Goal: Information Seeking & Learning: Learn about a topic

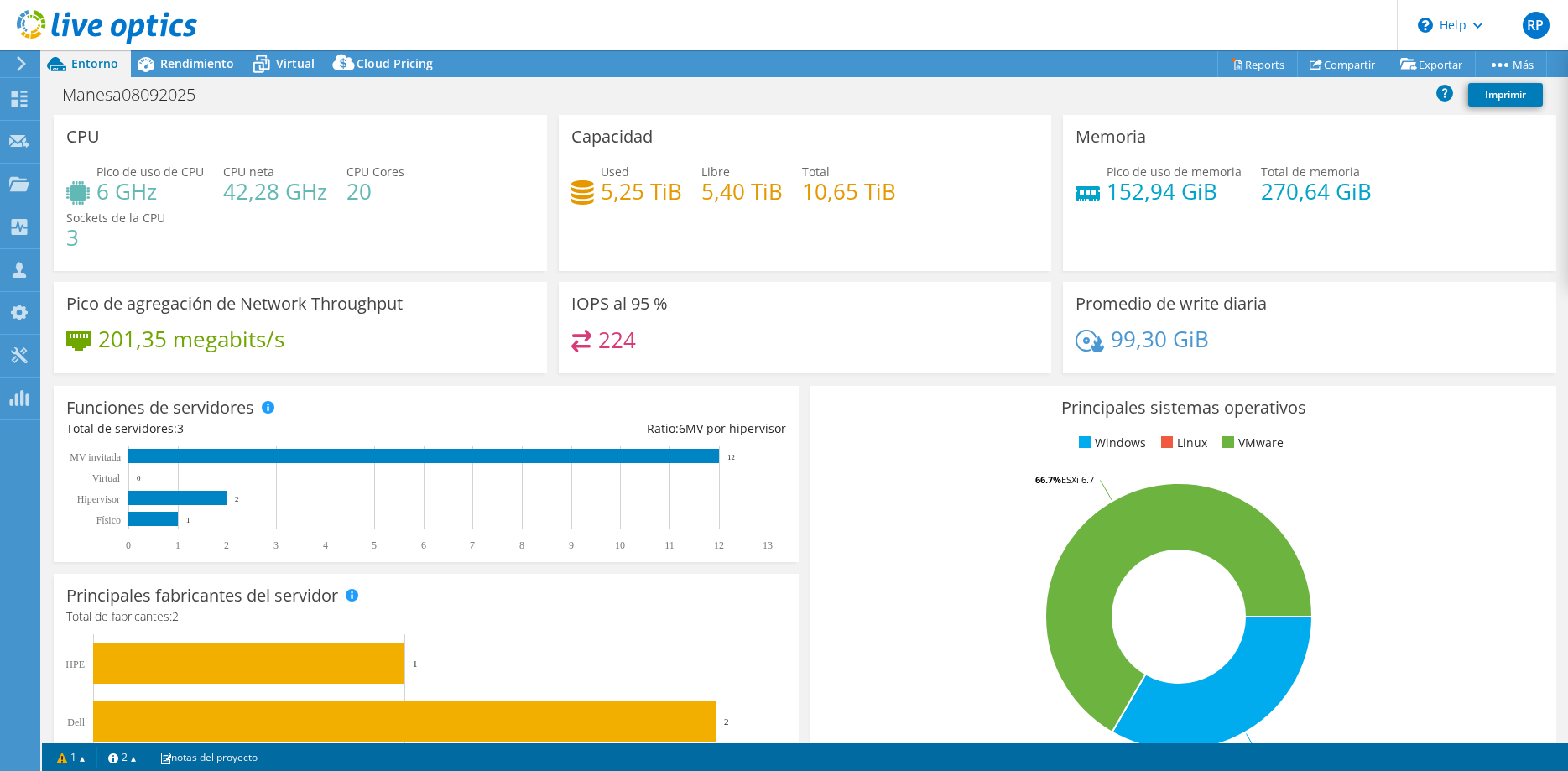
select select "USD"
click at [211, 60] on span "Rendimiento" at bounding box center [197, 63] width 74 height 16
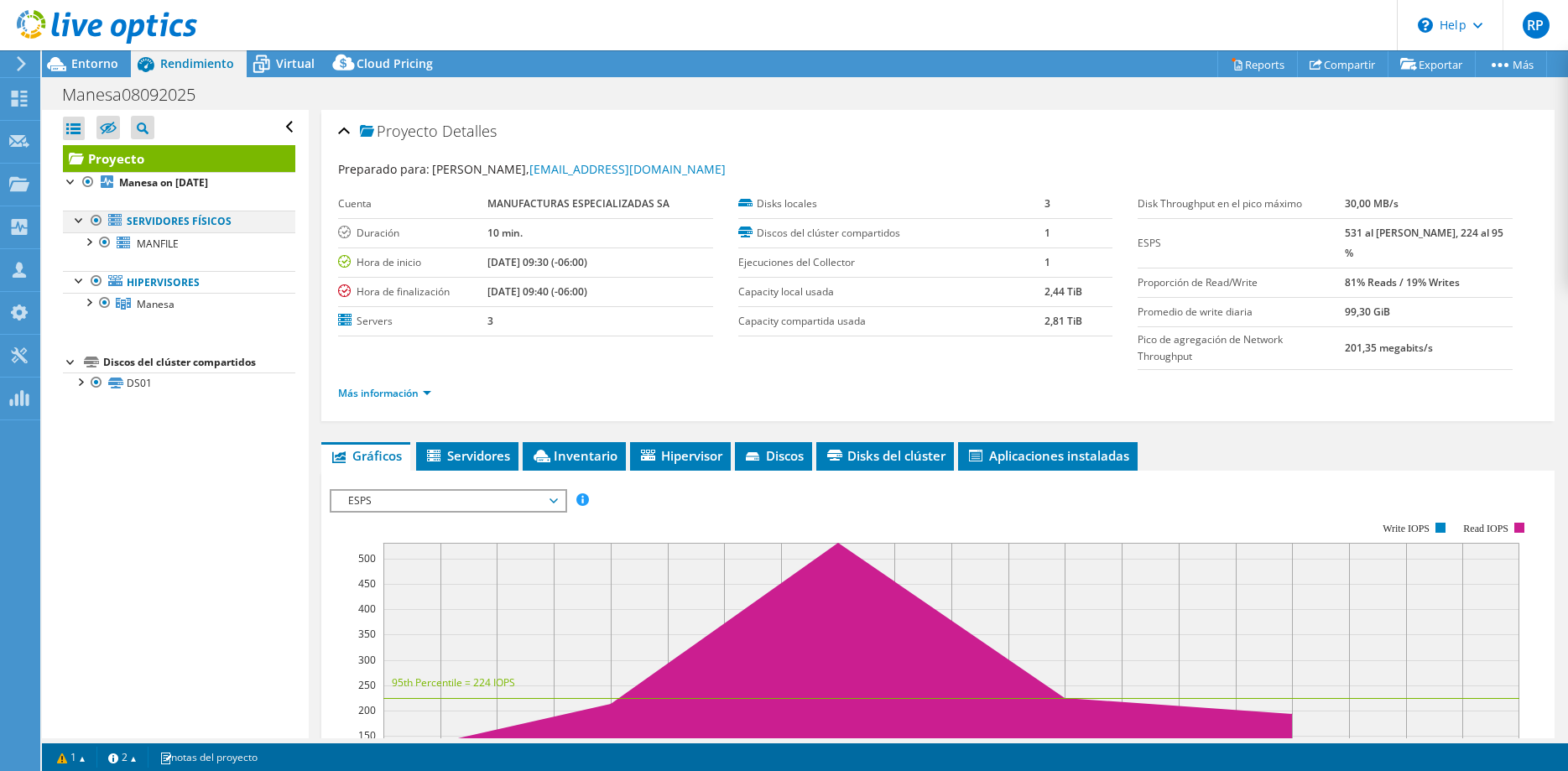
click at [76, 221] on div at bounding box center [80, 219] width 17 height 17
click at [76, 222] on div at bounding box center [80, 219] width 17 height 17
click at [194, 224] on link "Servidores físicos" at bounding box center [179, 221] width 232 height 22
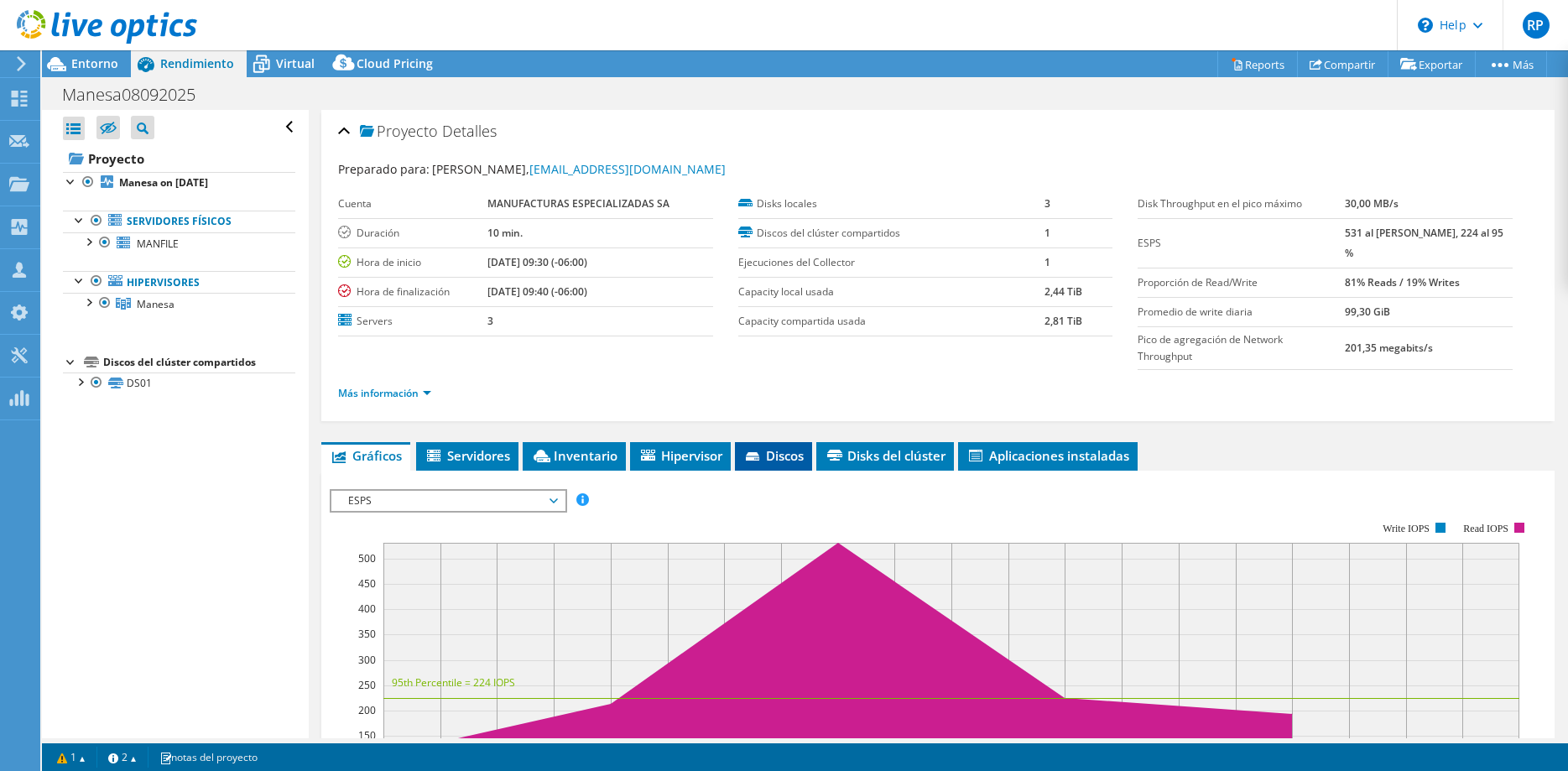
click at [784, 447] on span "Discos" at bounding box center [774, 456] width 60 height 17
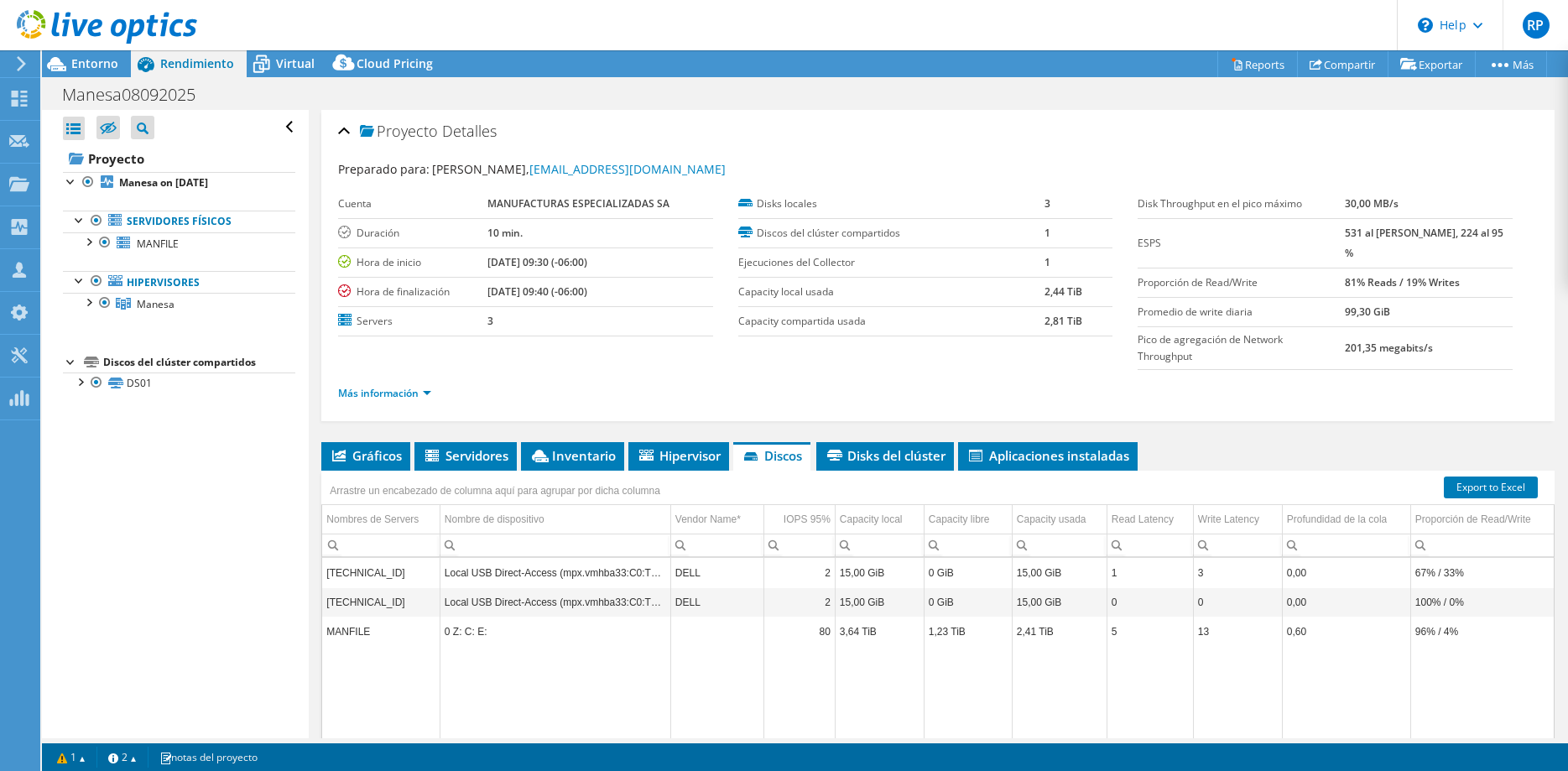
click at [878, 5] on header "RP Miembro del equipo [PERSON_NAME] [PERSON_NAME][EMAIL_ADDRESS][PERSON_NAME][D…" at bounding box center [784, 25] width 1568 height 50
click at [231, 190] on link "Manesa on [DATE]" at bounding box center [179, 183] width 232 height 22
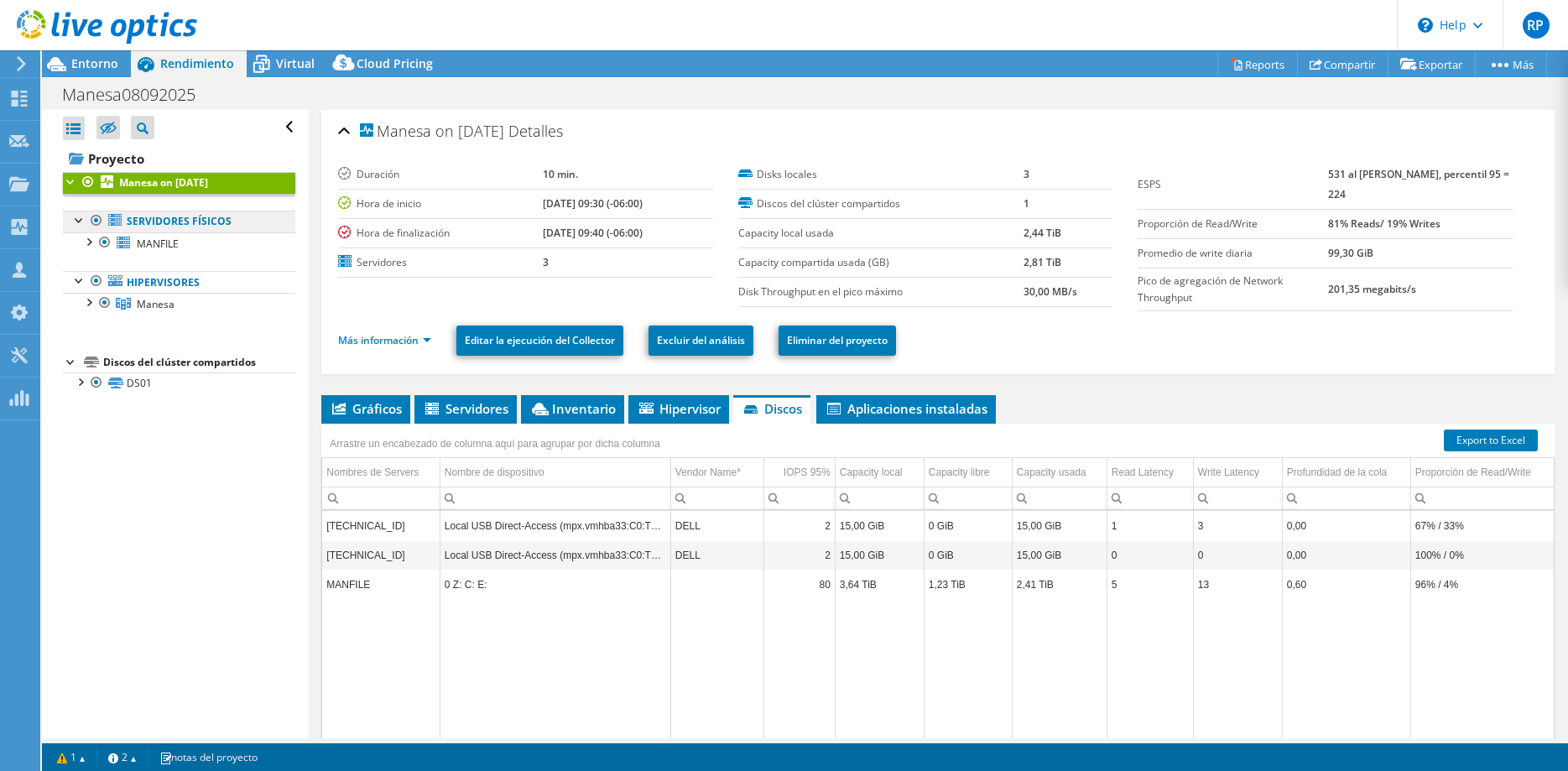
click at [204, 228] on link "Servidores físicos" at bounding box center [179, 221] width 232 height 22
click at [209, 247] on link "MANFILE" at bounding box center [179, 243] width 232 height 22
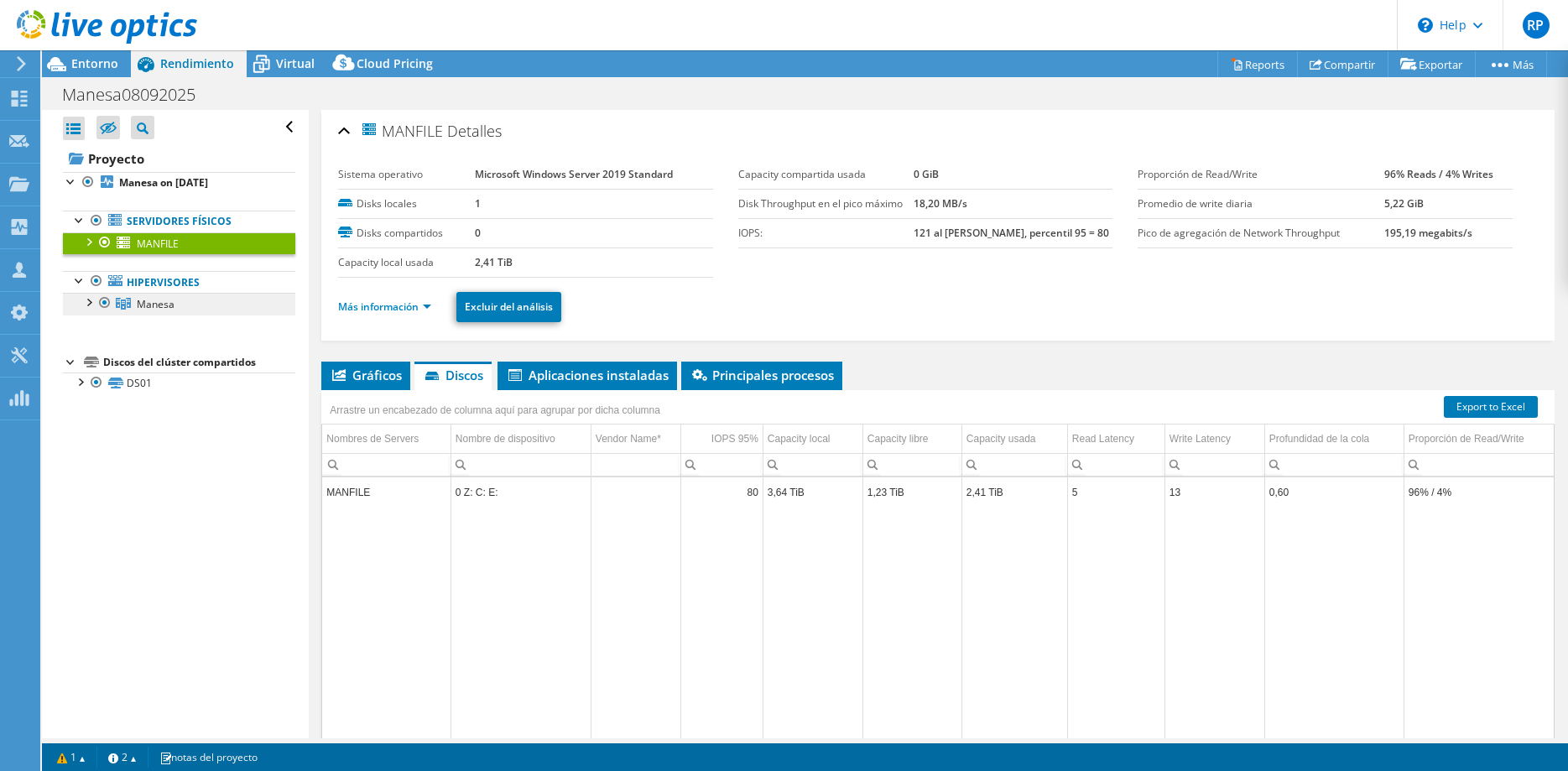
click at [196, 309] on link "Manesa" at bounding box center [179, 304] width 232 height 22
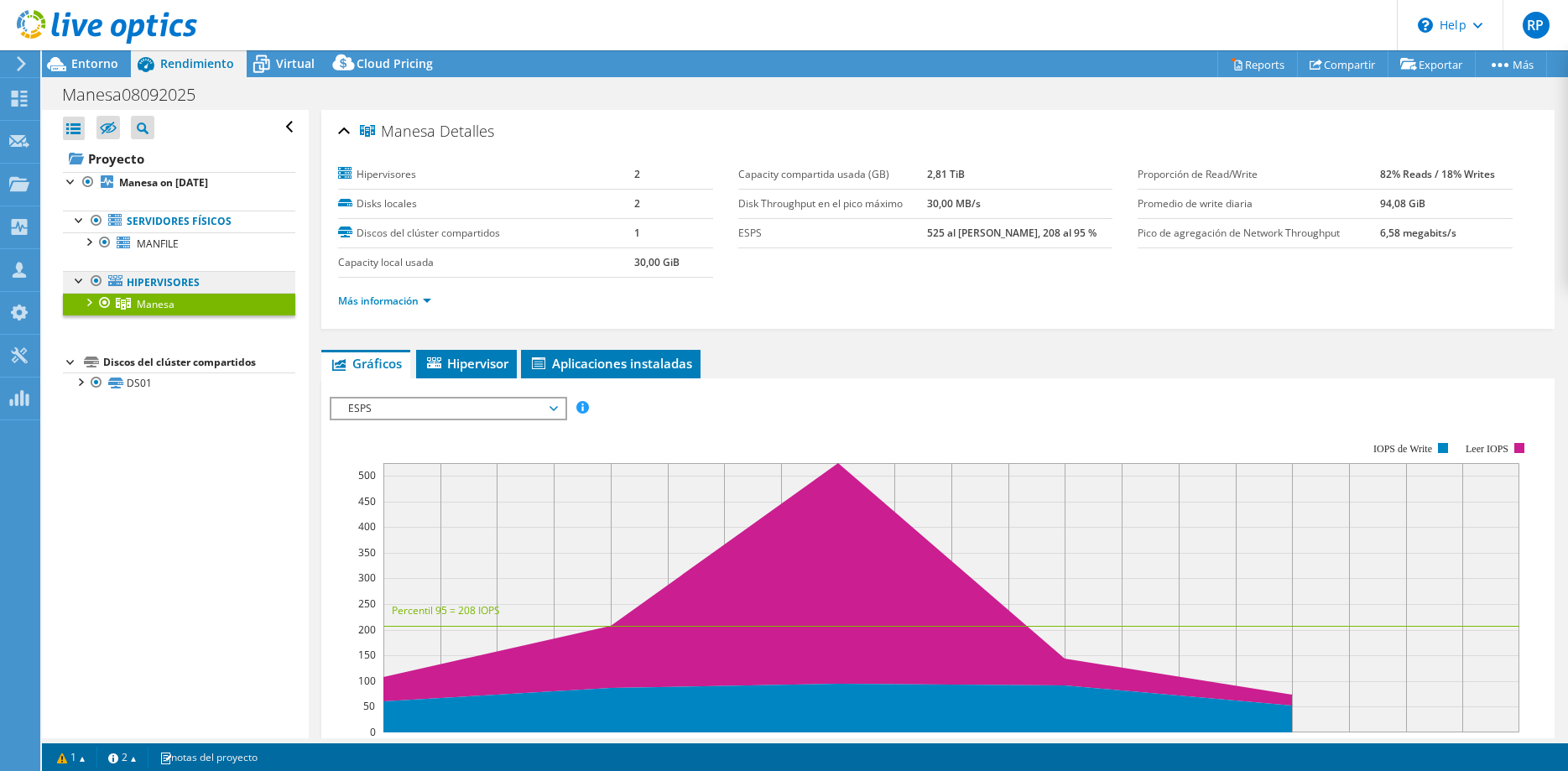
click at [218, 289] on link "Hipervisores" at bounding box center [179, 282] width 232 height 22
click at [221, 289] on link "Hipervisores" at bounding box center [179, 282] width 232 height 22
click at [225, 284] on link "Hipervisores" at bounding box center [179, 282] width 232 height 22
click at [91, 299] on div at bounding box center [88, 301] width 17 height 17
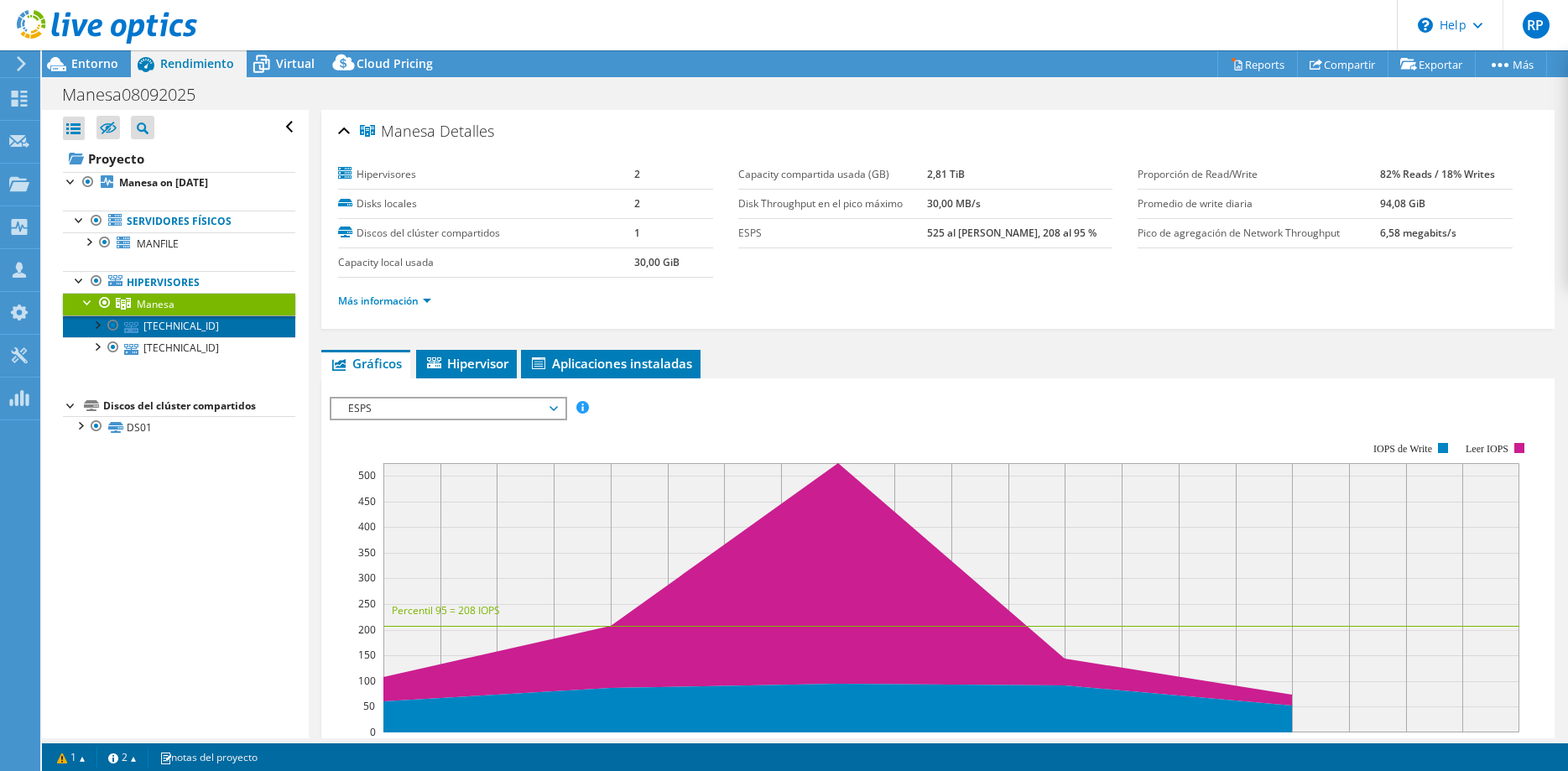
click at [207, 331] on link "[TECHNICAL_ID]" at bounding box center [179, 326] width 232 height 22
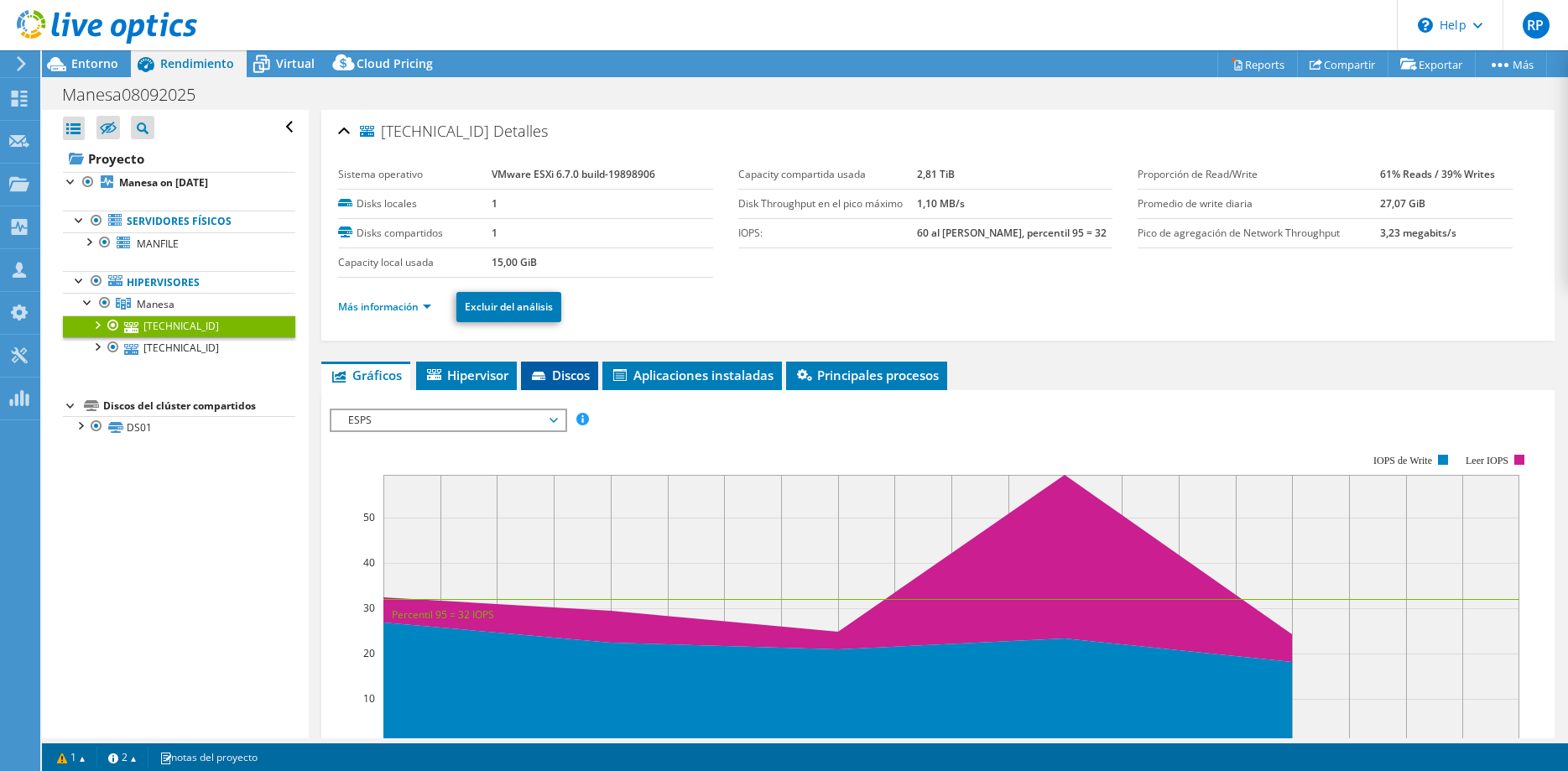
click at [577, 378] on span "Discos" at bounding box center [560, 375] width 60 height 17
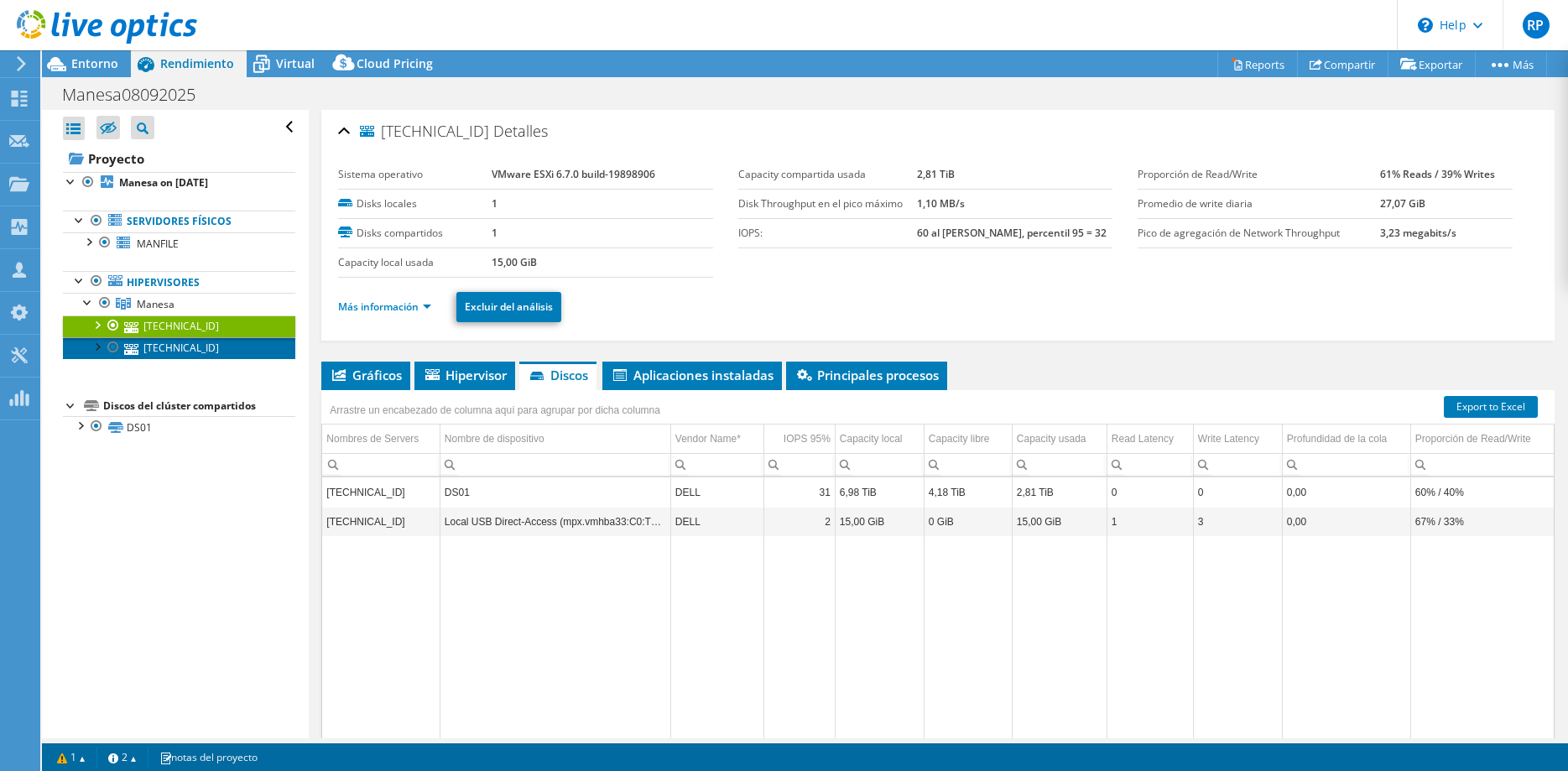
click at [248, 346] on link "[TECHNICAL_ID]" at bounding box center [179, 348] width 232 height 22
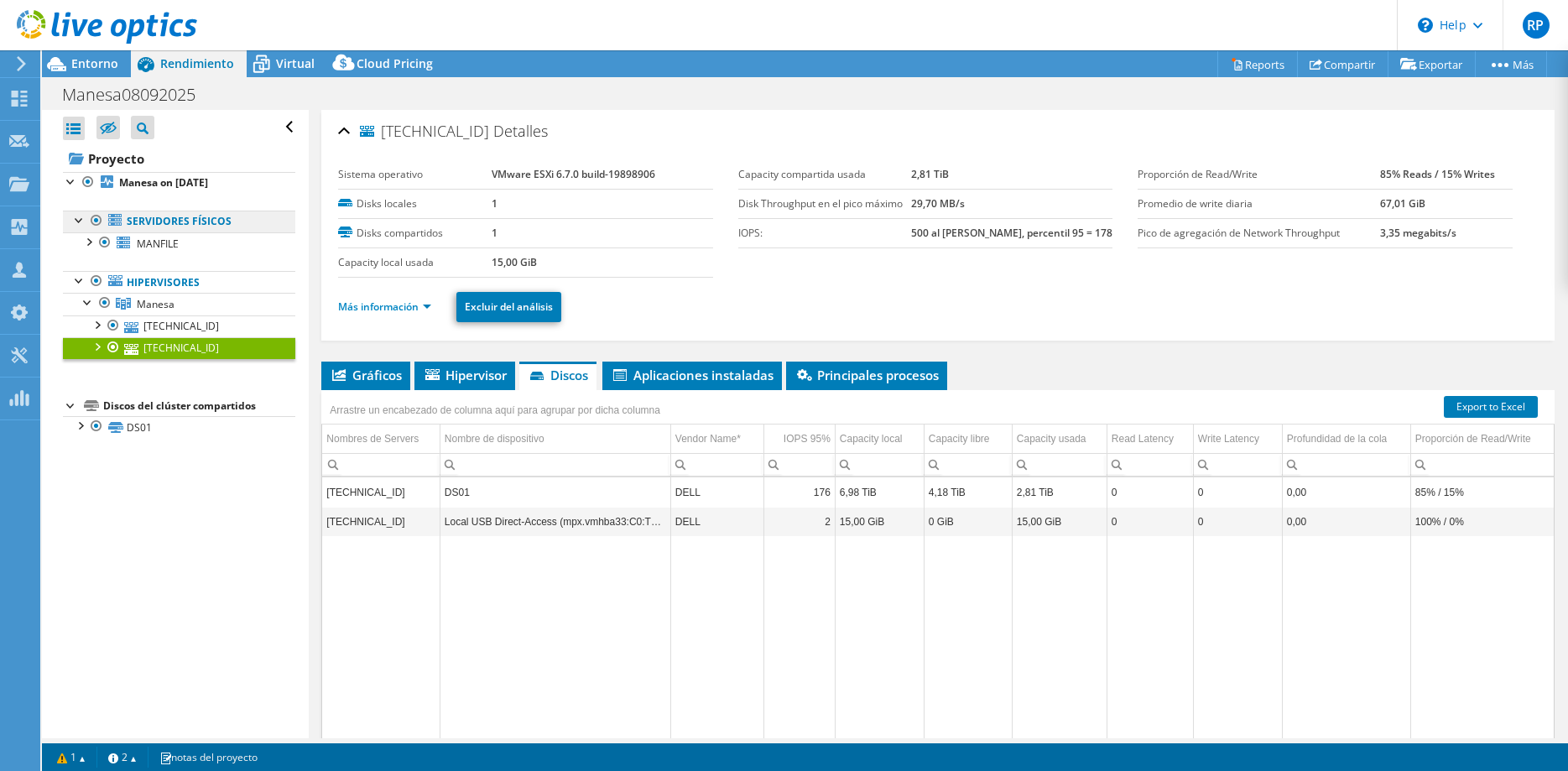
click at [169, 231] on link "Servidores físicos" at bounding box center [179, 221] width 232 height 22
click at [229, 221] on link "Servidores físicos" at bounding box center [179, 221] width 232 height 22
click at [150, 220] on link "Servidores físicos" at bounding box center [179, 221] width 232 height 22
click at [128, 219] on link "Servidores físicos" at bounding box center [179, 221] width 232 height 22
click at [206, 247] on link "MANFILE" at bounding box center [179, 243] width 232 height 22
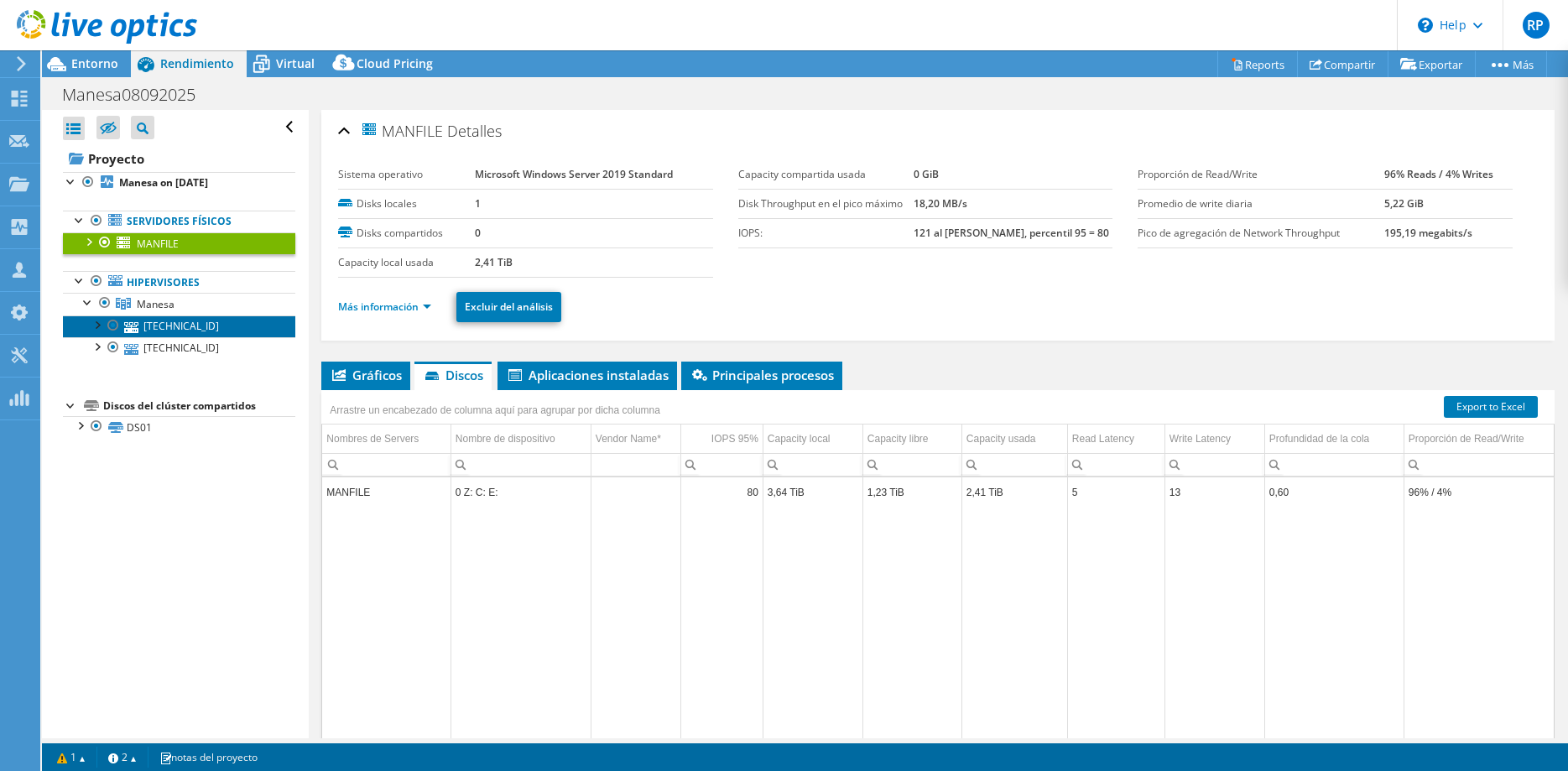
click at [194, 331] on link "[TECHNICAL_ID]" at bounding box center [179, 326] width 232 height 22
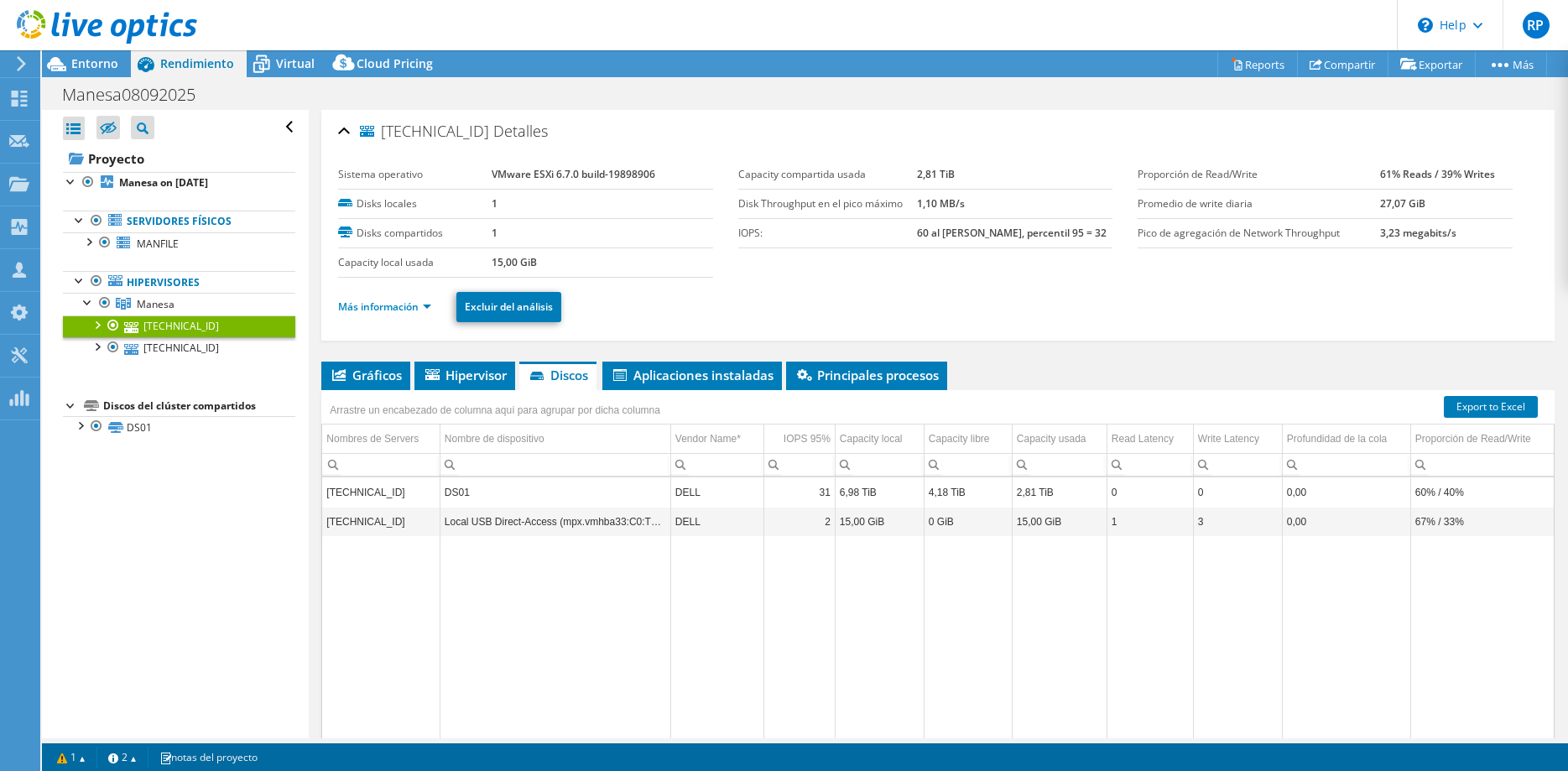
click at [868, 495] on td "6,98 TiB" at bounding box center [879, 492] width 89 height 29
click at [175, 352] on link "[TECHNICAL_ID]" at bounding box center [179, 348] width 232 height 22
click at [189, 323] on link "[TECHNICAL_ID]" at bounding box center [179, 326] width 232 height 22
click at [169, 178] on b "Manesa on [DATE]" at bounding box center [164, 182] width 89 height 14
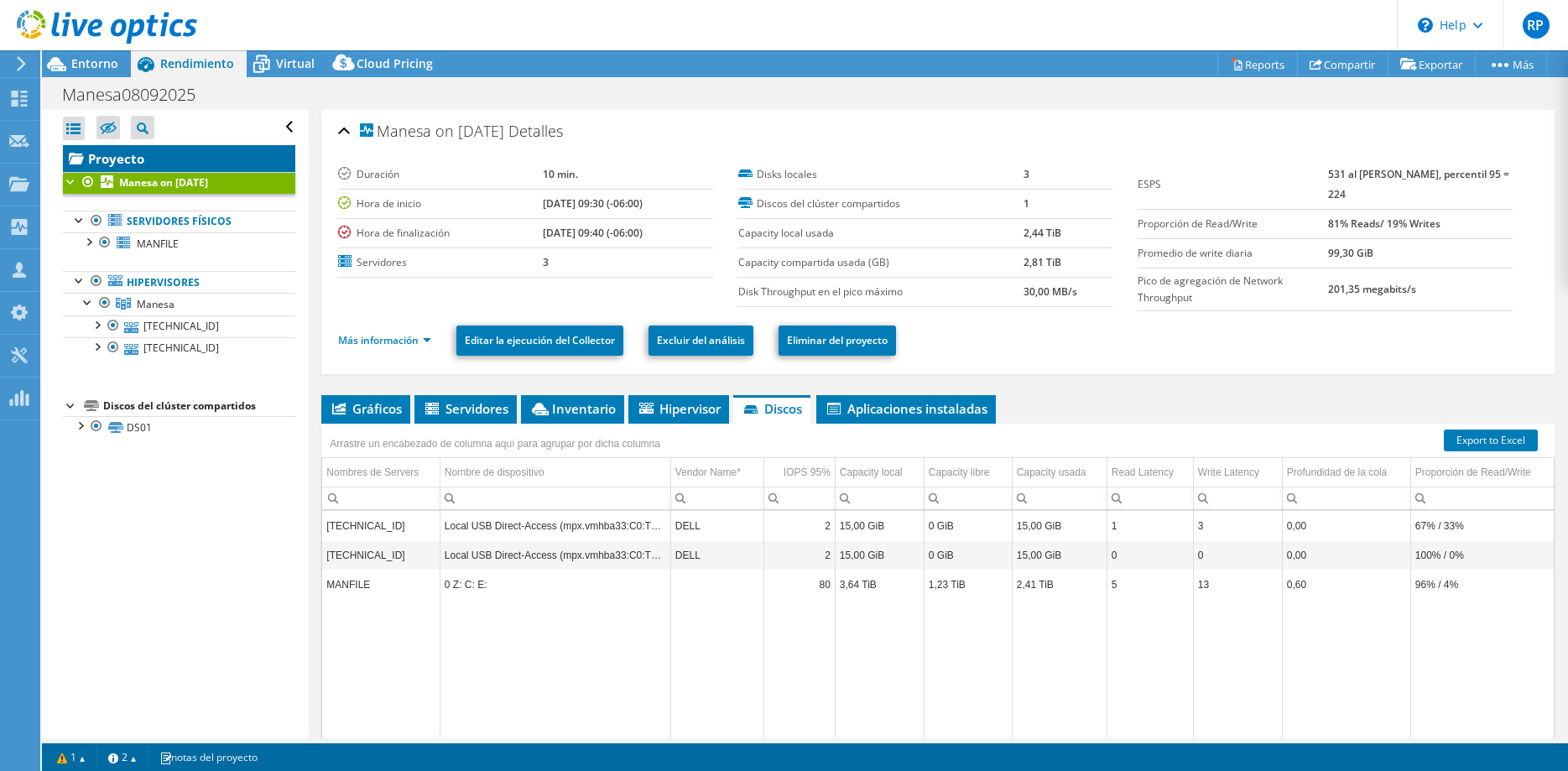
click at [130, 153] on link "Proyecto" at bounding box center [179, 159] width 232 height 27
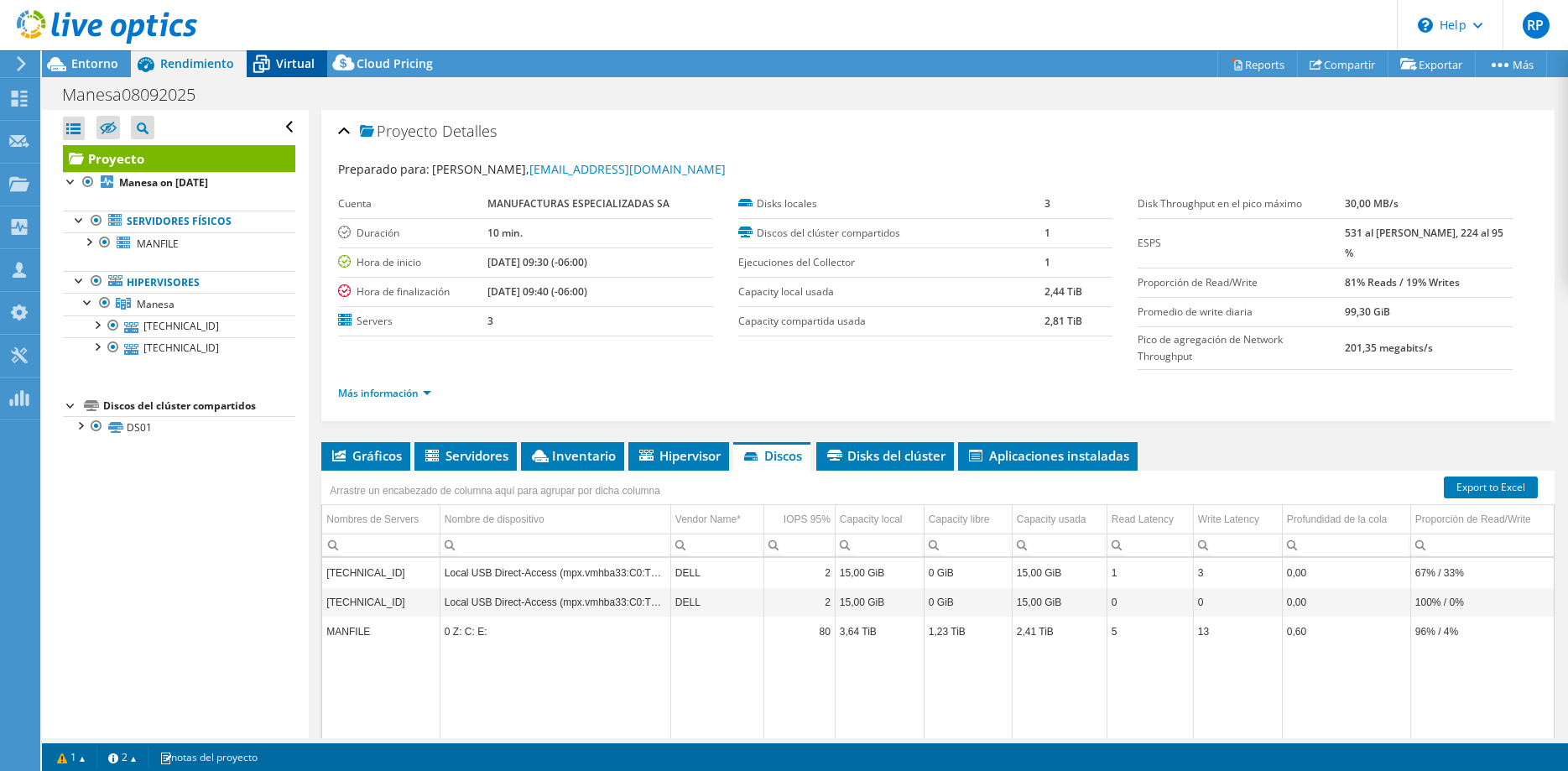
click at [302, 66] on span "Virtual" at bounding box center [295, 63] width 39 height 16
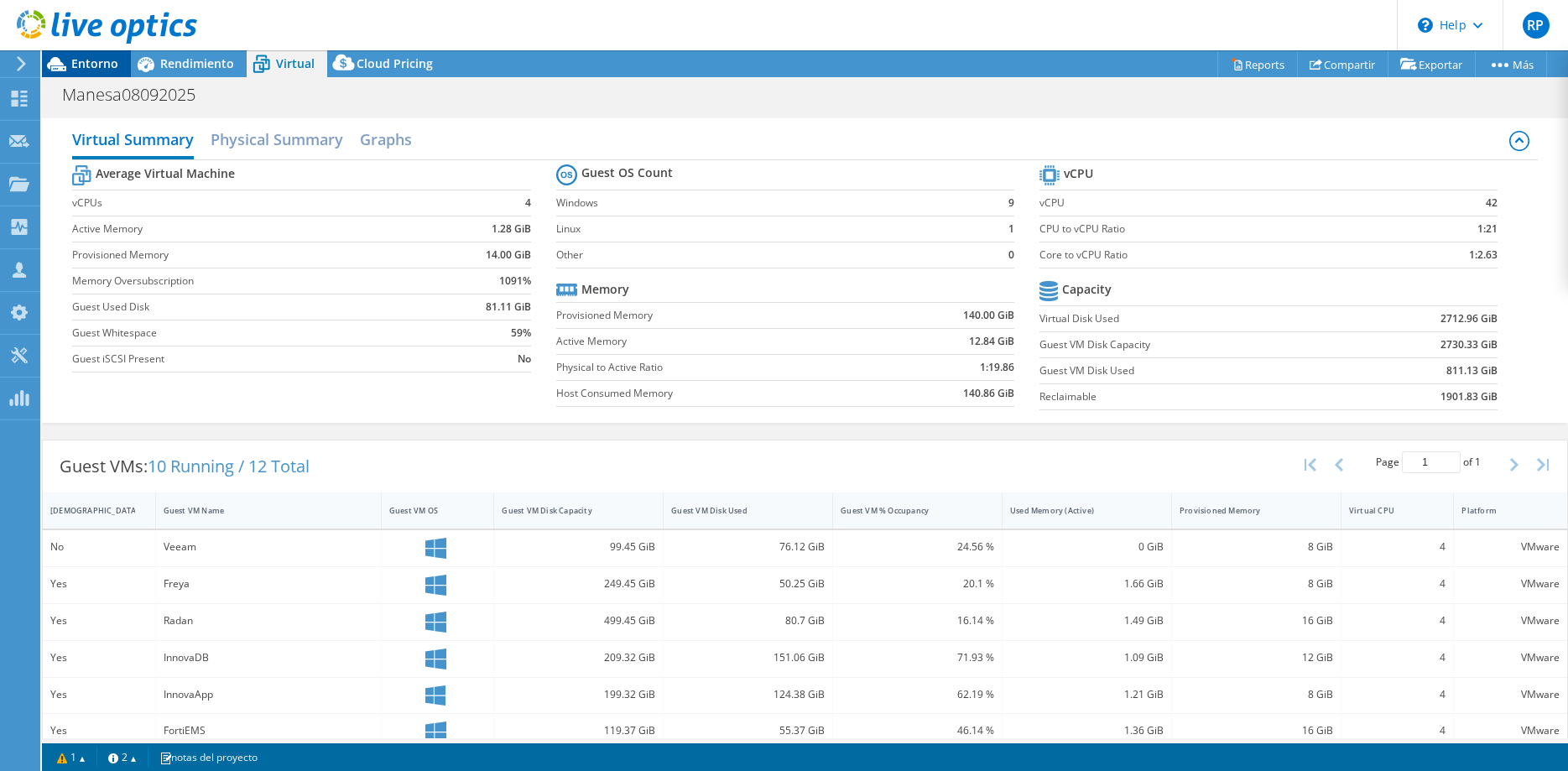
click at [89, 60] on span "Entorno" at bounding box center [95, 63] width 47 height 16
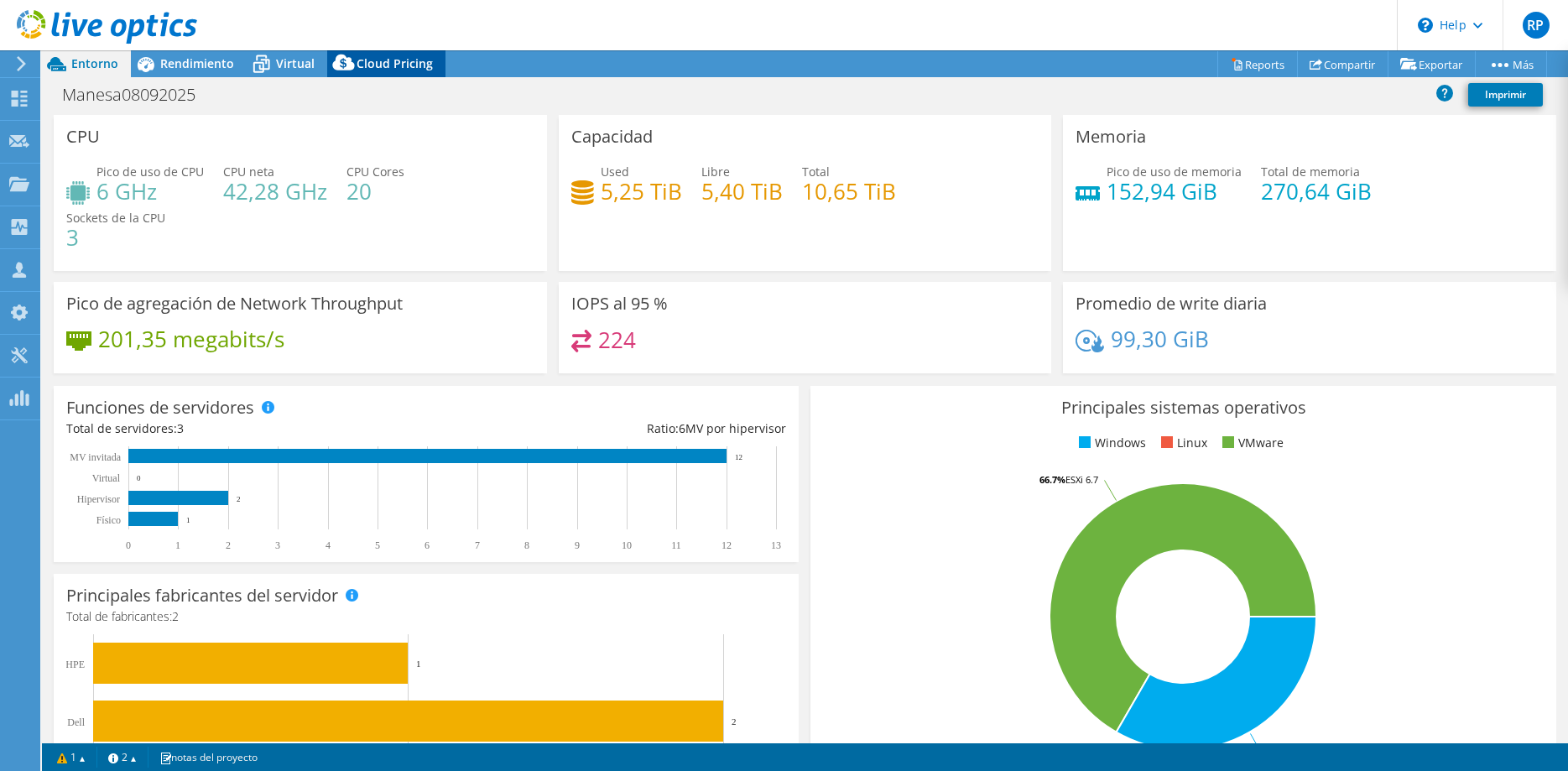
click at [391, 73] on div "Cloud Pricing" at bounding box center [386, 64] width 118 height 27
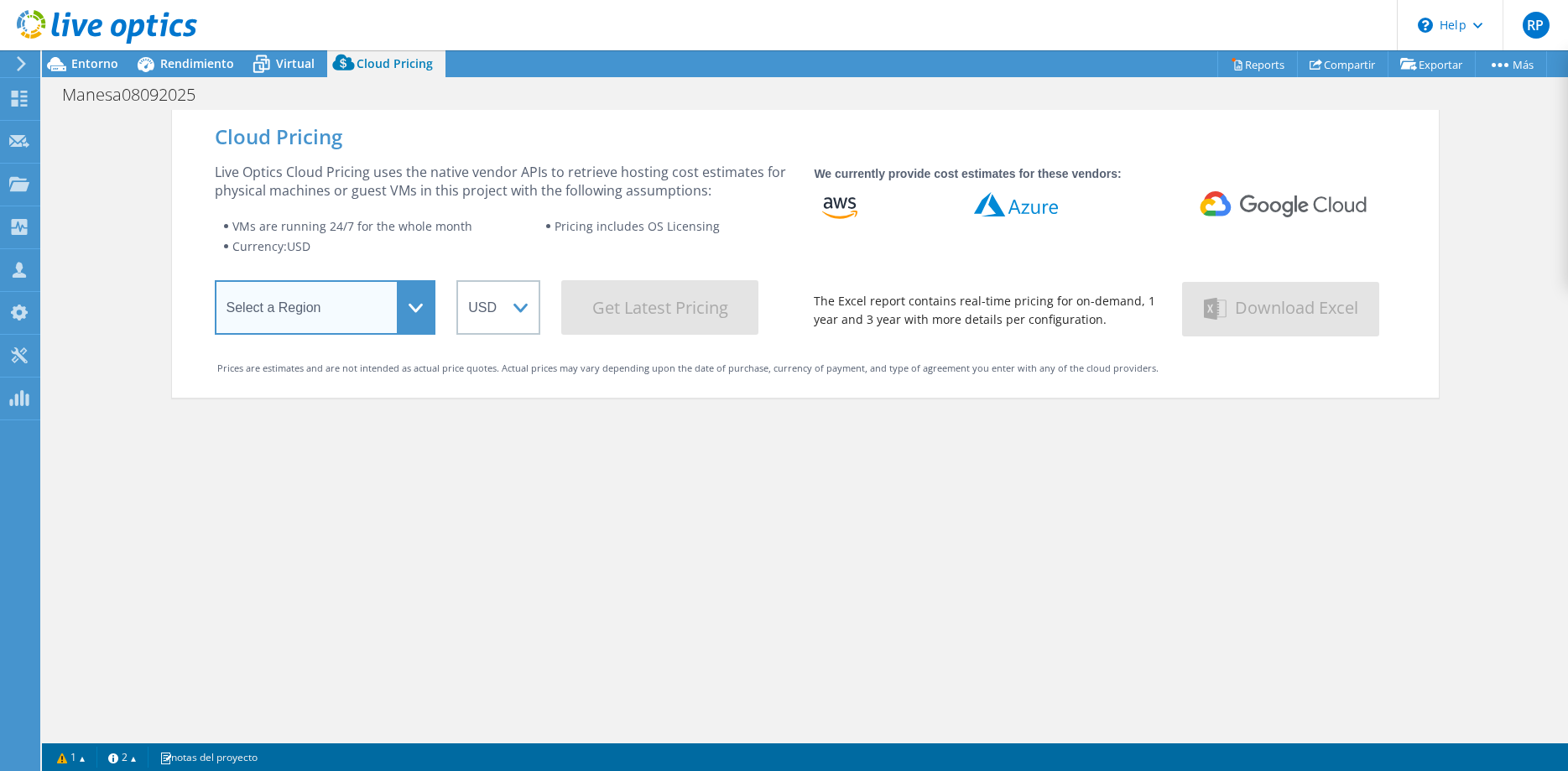
click at [215, 280] on select "Select a Region [GEOGRAPHIC_DATA] ([GEOGRAPHIC_DATA]) [GEOGRAPHIC_DATA] ([GEOGR…" at bounding box center [326, 307] width 221 height 55
select select "USEast"
click option "US East ([US_STATE])" at bounding box center [0, 0] width 0 height 0
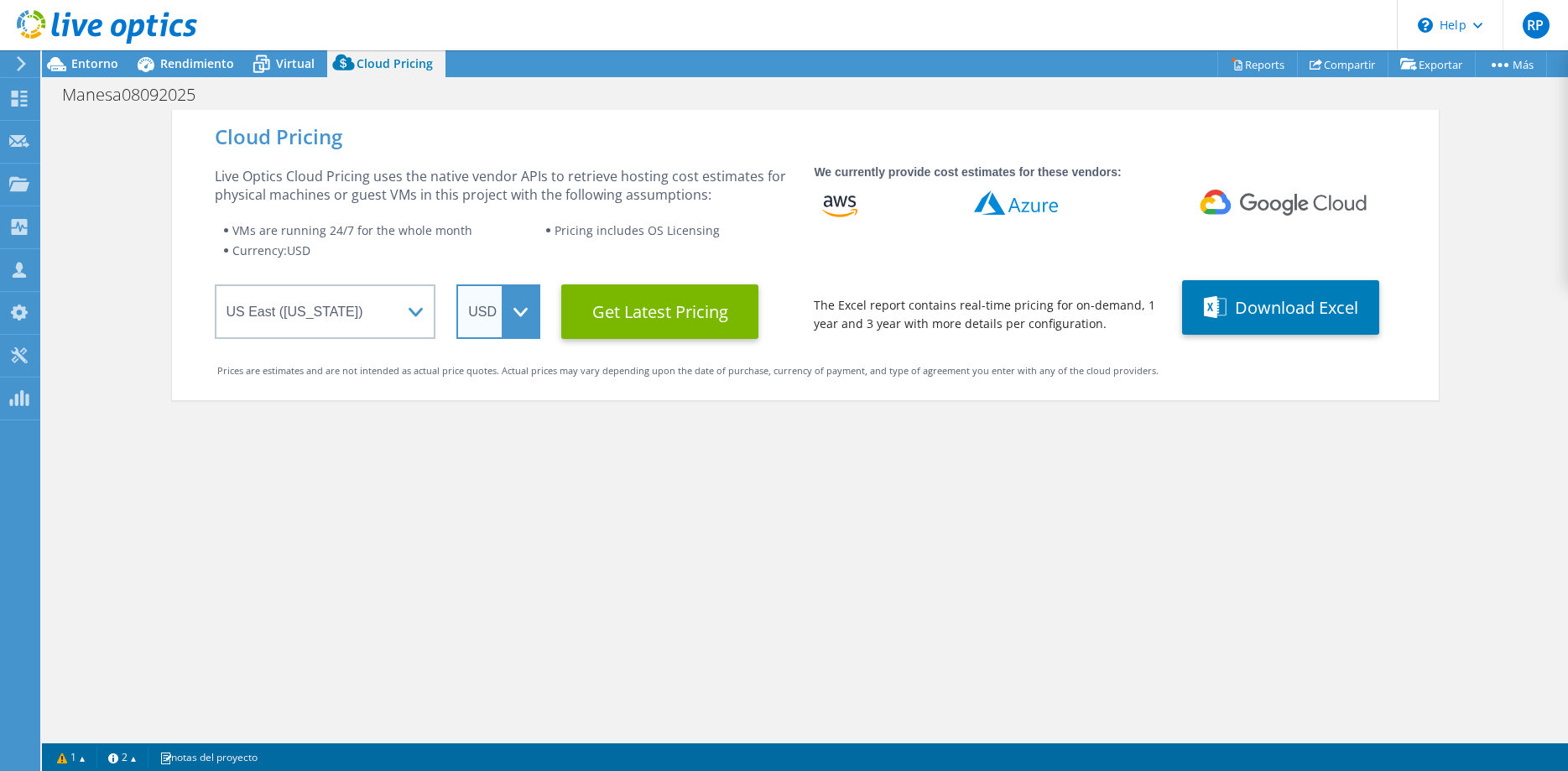
click at [456, 284] on select "ARS AUD BRL CAD CHF CLP CNY DKK EUR GBP HKD HUF INR JPY MXN MYR NOK NZD PEN SEK…" at bounding box center [498, 311] width 84 height 55
click at [512, 320] on select "ARS AUD BRL CAD CHF CLP CNY DKK EUR GBP HKD HUF INR JPY MXN MYR NOK NZD PEN SEK…" at bounding box center [498, 311] width 84 height 55
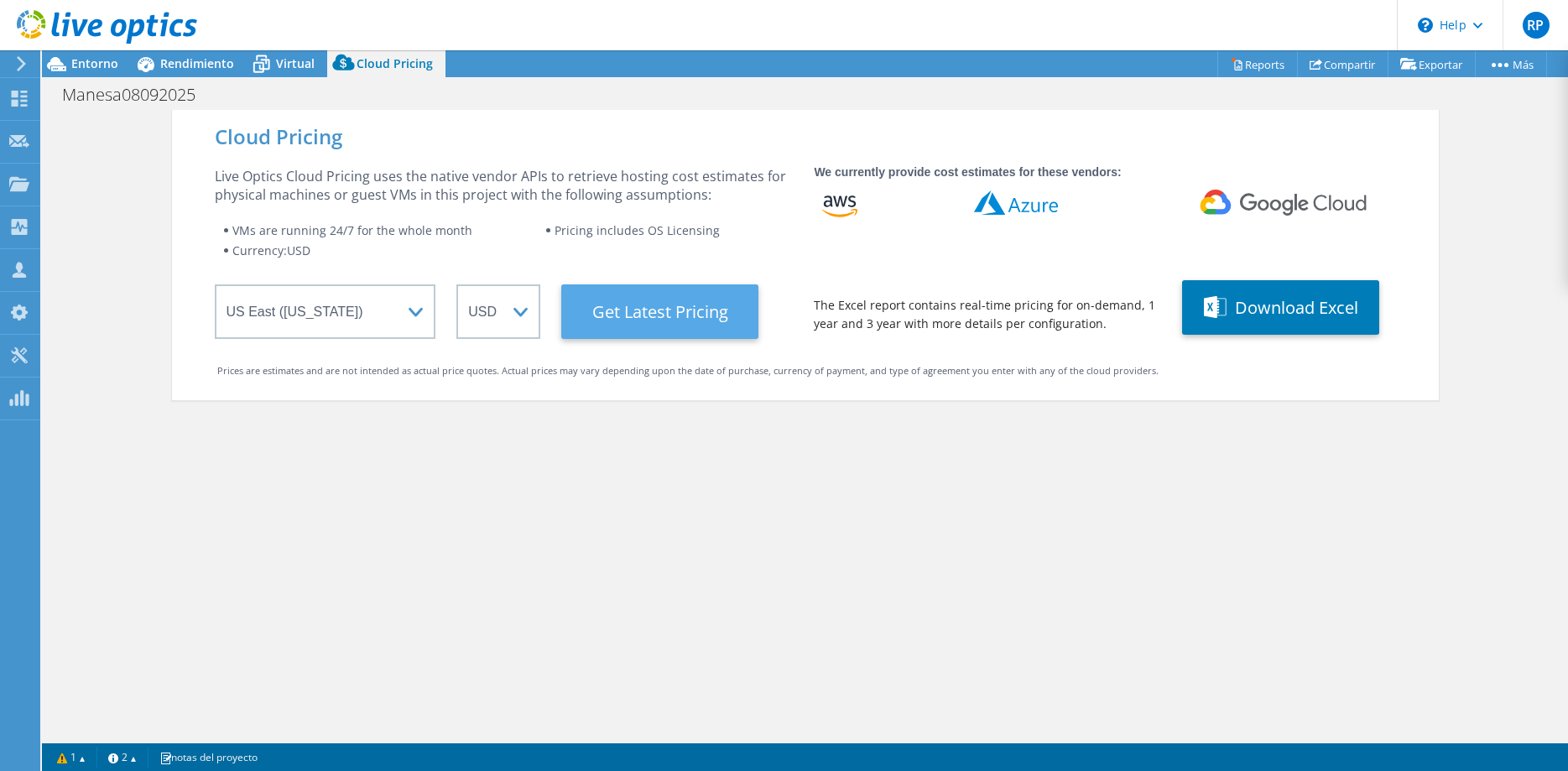
click at [655, 315] on Latest "Get Latest Pricing" at bounding box center [659, 311] width 197 height 55
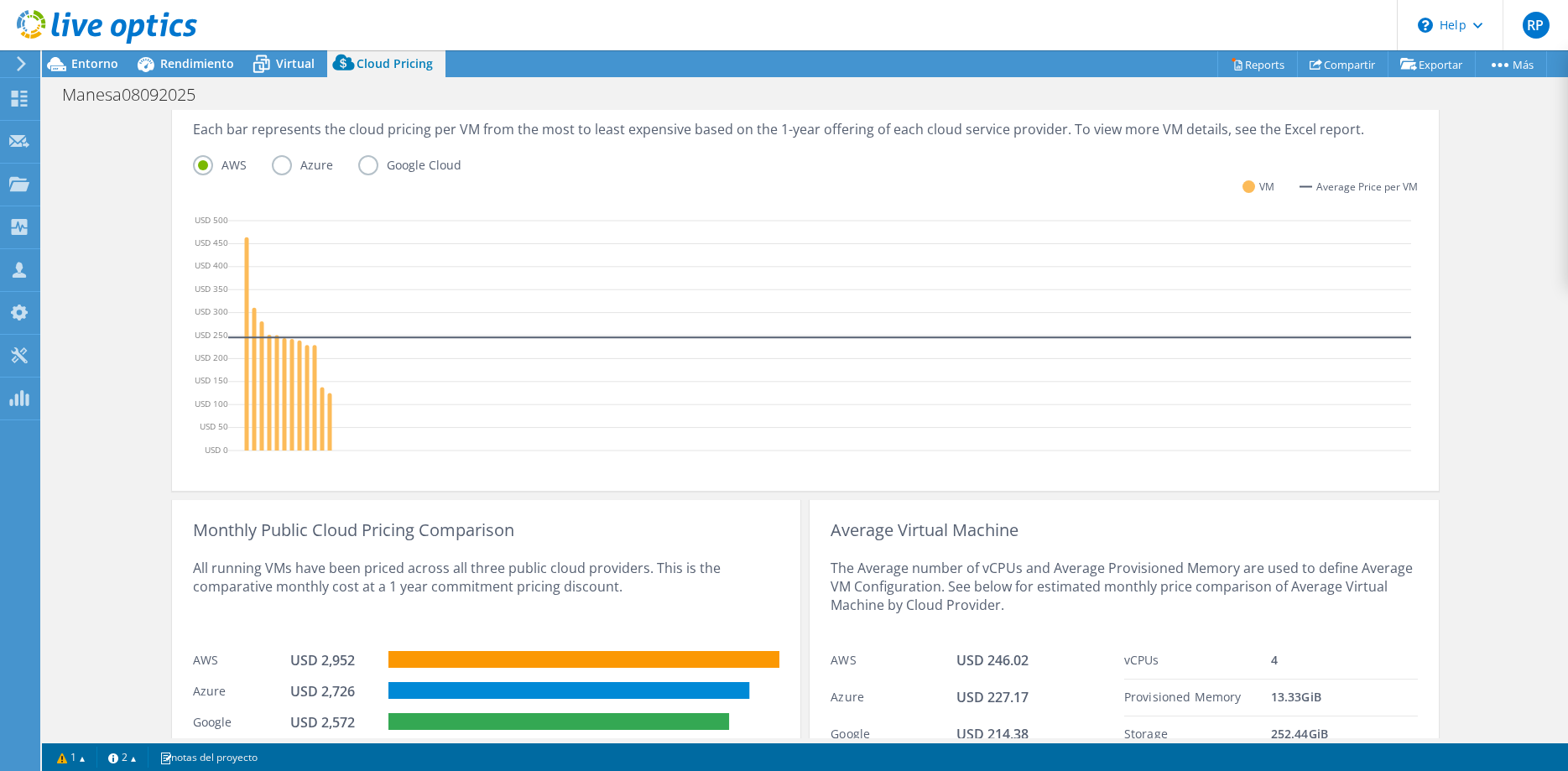
scroll to position [491, 0]
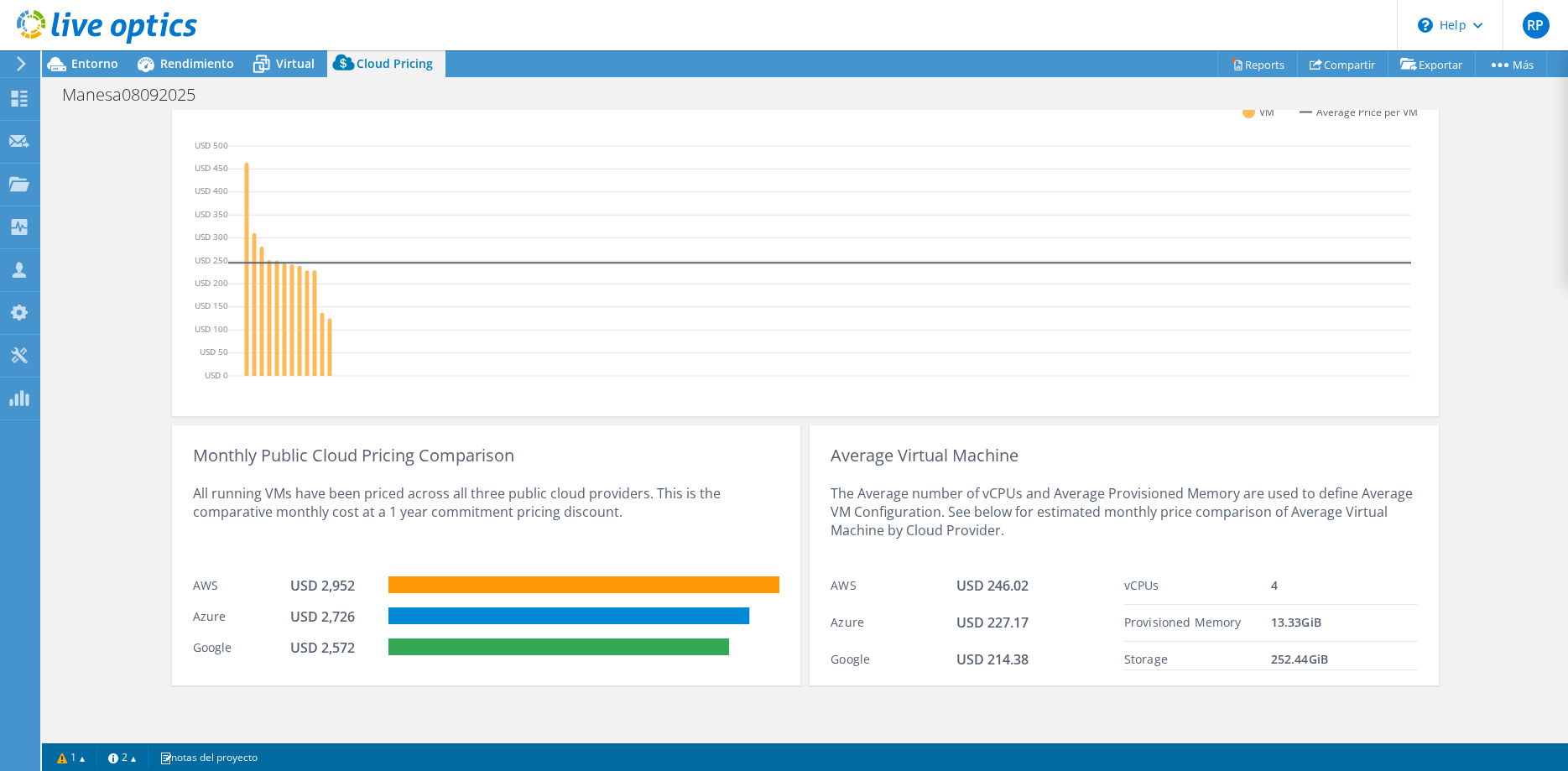
drag, startPoint x: 1173, startPoint y: 586, endPoint x: 1195, endPoint y: 583, distance: 22.2
click at [1180, 583] on div "vCPUs" at bounding box center [1197, 586] width 147 height 19
drag, startPoint x: 1284, startPoint y: 592, endPoint x: 1270, endPoint y: 591, distance: 14.0
click at [1276, 591] on div "4" at bounding box center [1344, 586] width 147 height 19
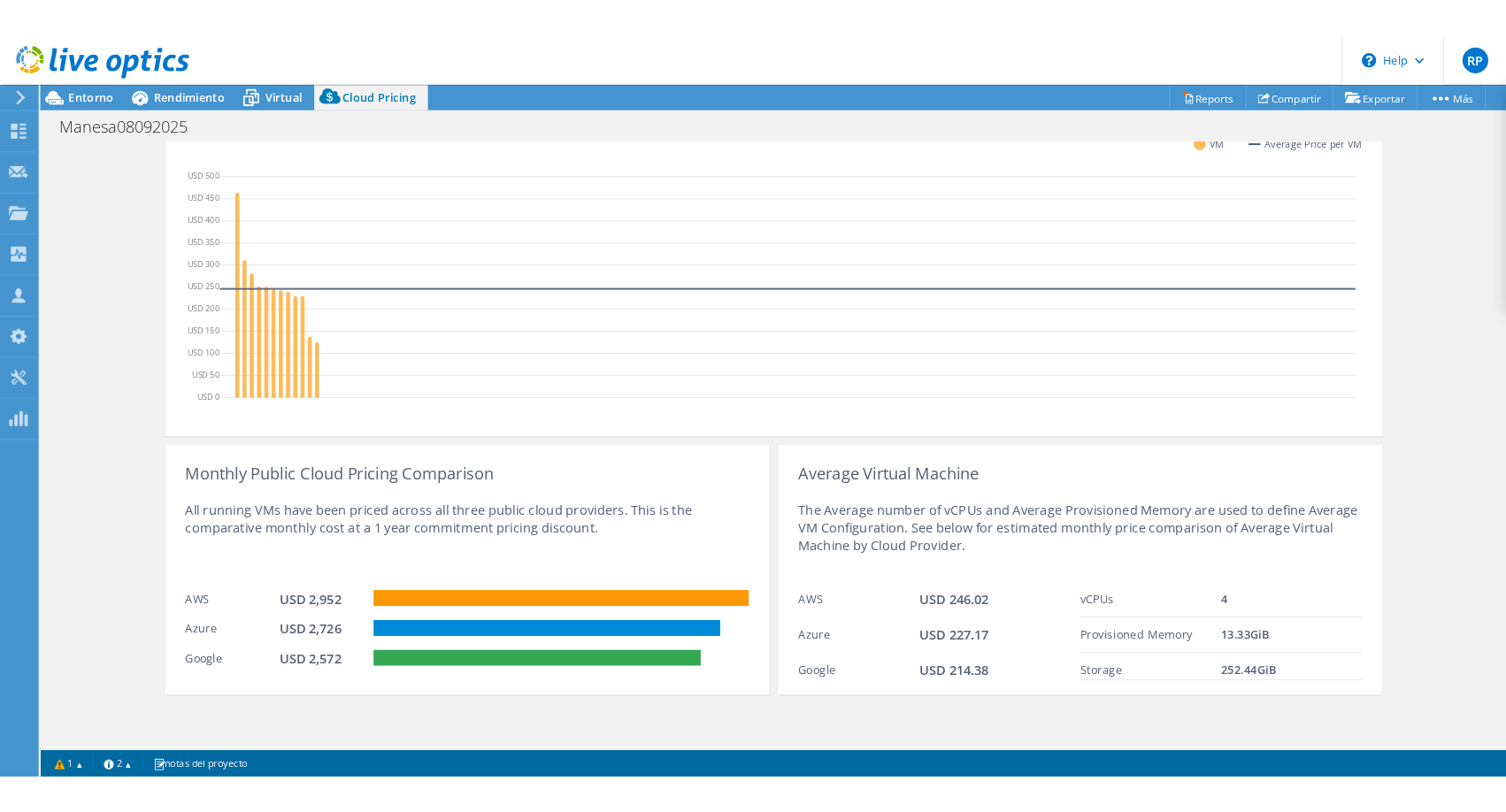
scroll to position [0, 0]
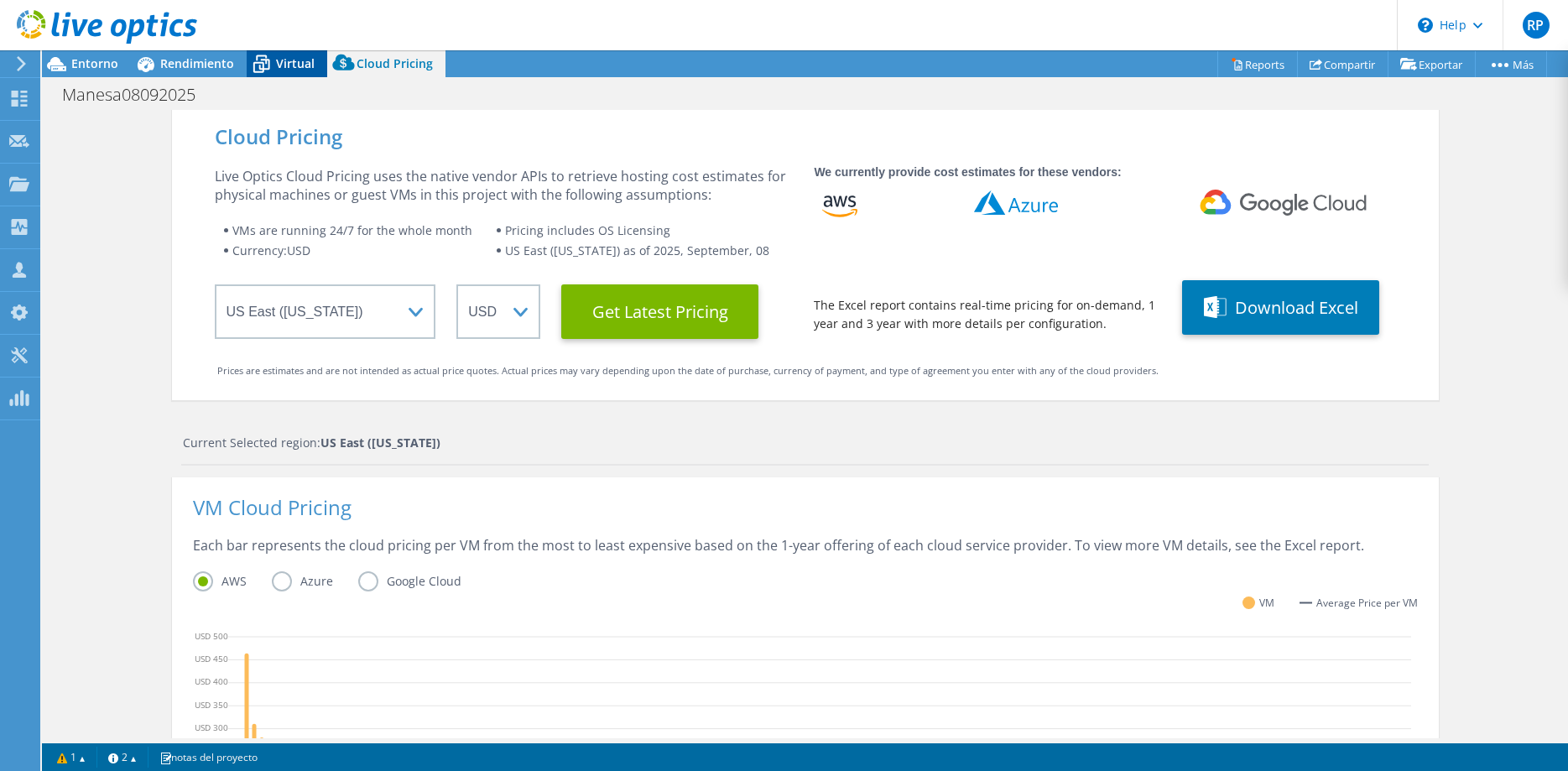
click at [263, 58] on icon at bounding box center [261, 58] width 11 height 6
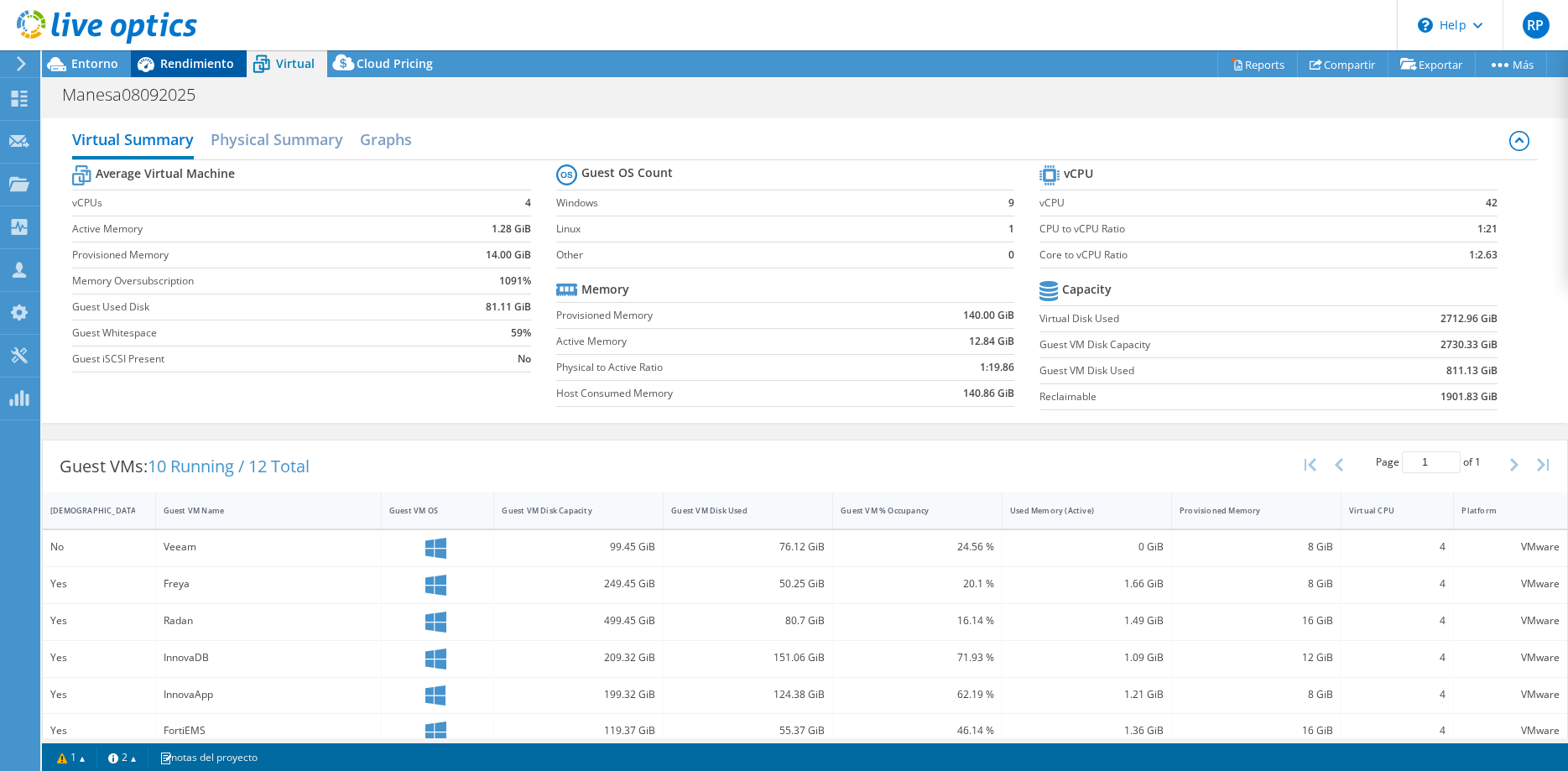
click at [187, 64] on span "Rendimiento" at bounding box center [197, 63] width 74 height 16
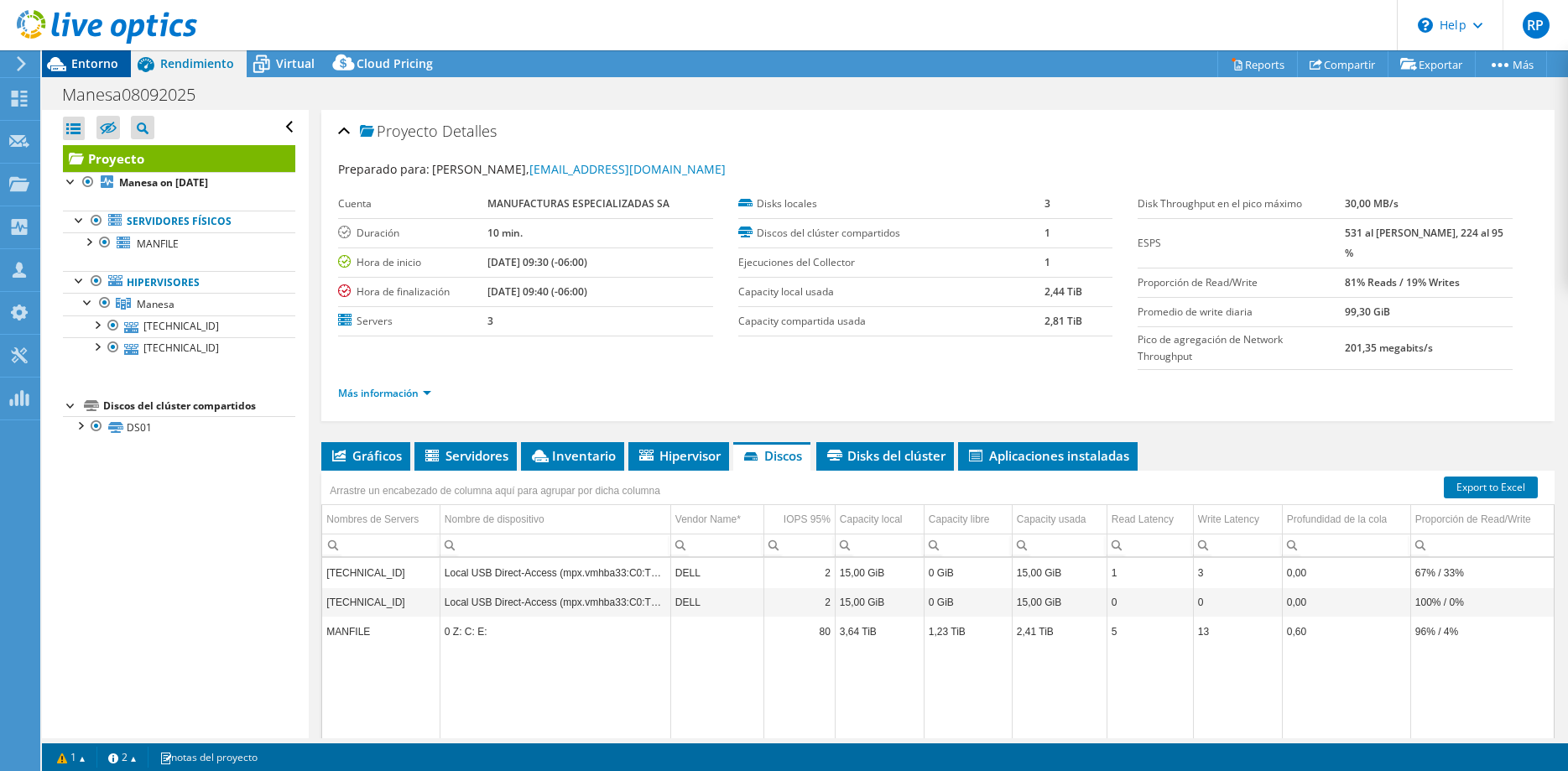
click at [81, 59] on span "Entorno" at bounding box center [95, 63] width 47 height 16
